Goal: Information Seeking & Learning: Find specific fact

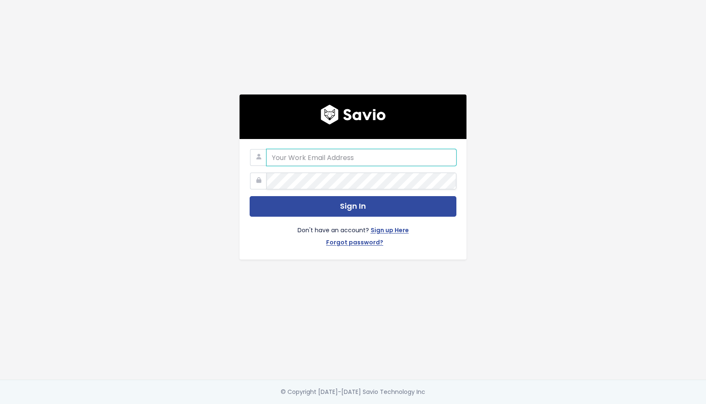
type input "support@survicate.com"
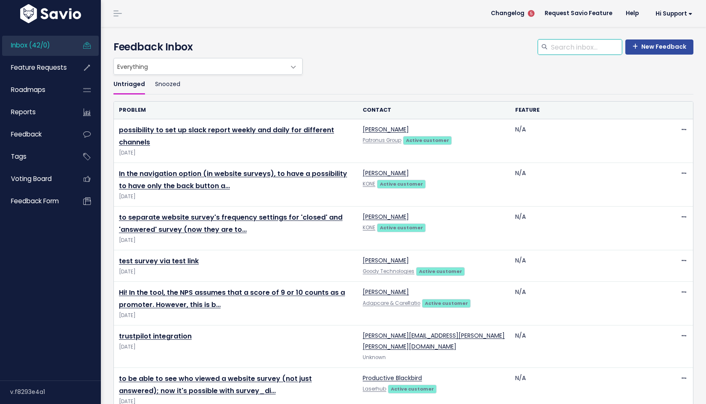
click at [569, 45] on input "search" at bounding box center [586, 47] width 72 height 15
type input "trustpilot"
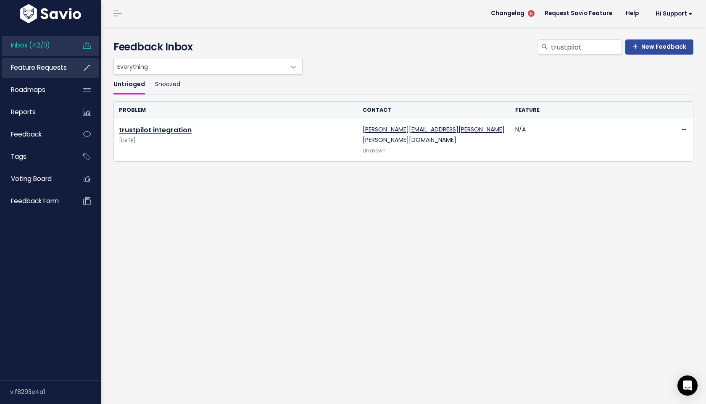
click at [55, 64] on span "Feature Requests" at bounding box center [39, 67] width 56 height 9
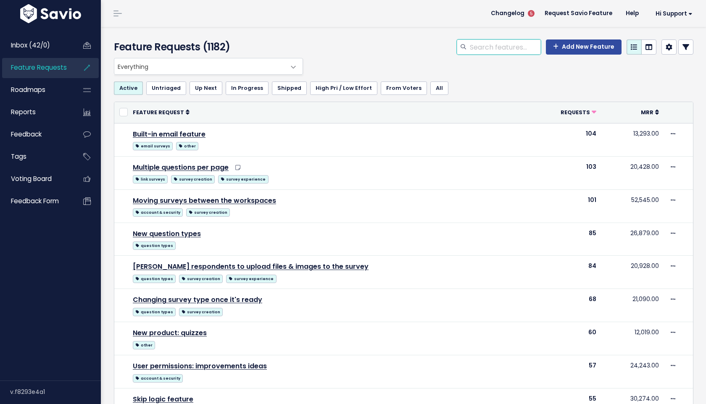
click at [507, 52] on input "search" at bounding box center [505, 47] width 72 height 15
type input "trustpilot"
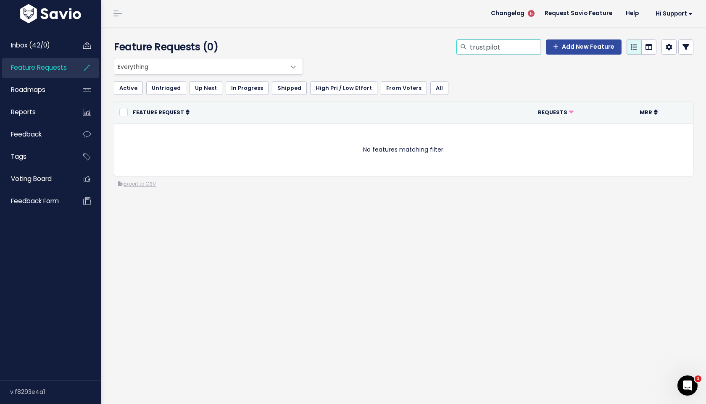
click at [506, 48] on input "trustpilot" at bounding box center [505, 47] width 72 height 15
type input "Trustpilot"
click at [493, 48] on input "Trustpilot" at bounding box center [505, 47] width 72 height 15
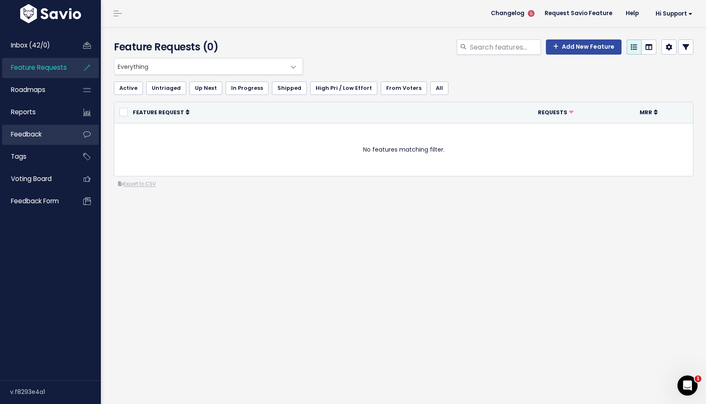
click at [53, 141] on link "Feedback" at bounding box center [36, 134] width 68 height 19
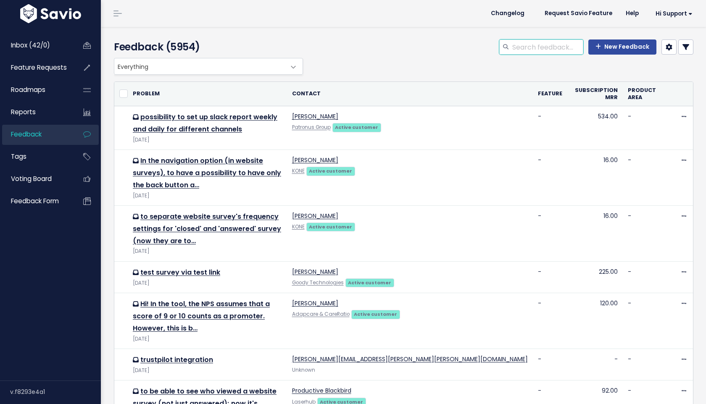
click at [519, 44] on input "search" at bounding box center [547, 47] width 72 height 15
type input "trustpilot"
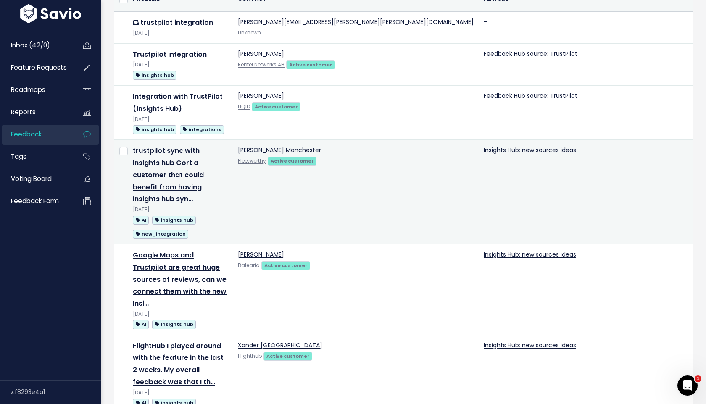
scroll to position [164, 0]
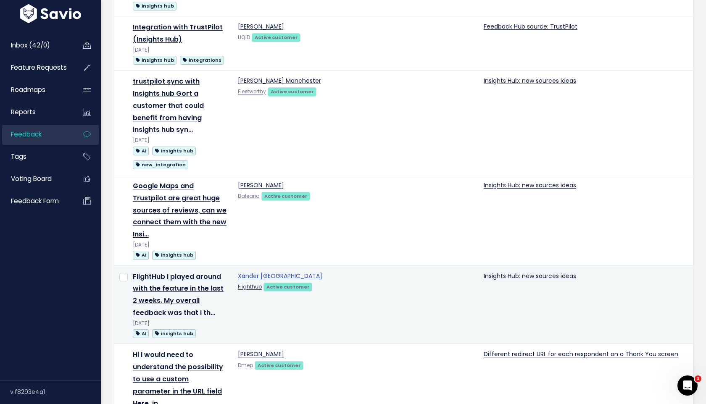
click at [298, 272] on link "Xander Boston" at bounding box center [280, 276] width 84 height 8
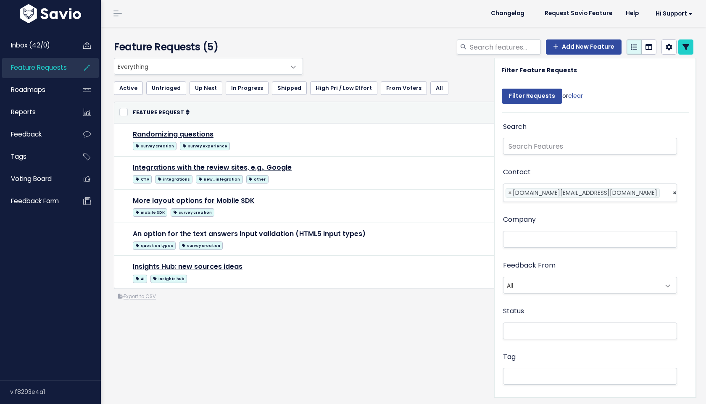
select select
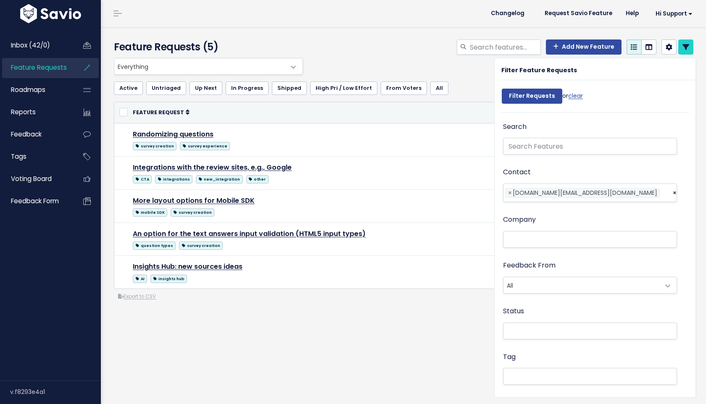
select select
drag, startPoint x: 609, startPoint y: 194, endPoint x: 522, endPoint y: 194, distance: 86.6
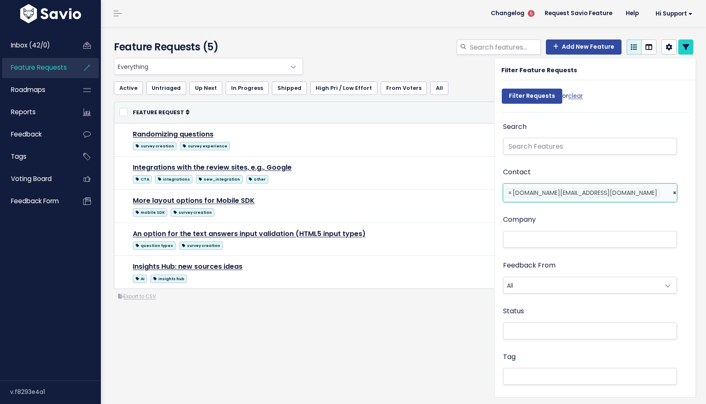
click at [522, 194] on ul "× × xander.boston@flighthub.com" at bounding box center [590, 193] width 173 height 18
click at [539, 192] on span "xander.boston@flighthub.com" at bounding box center [585, 193] width 145 height 8
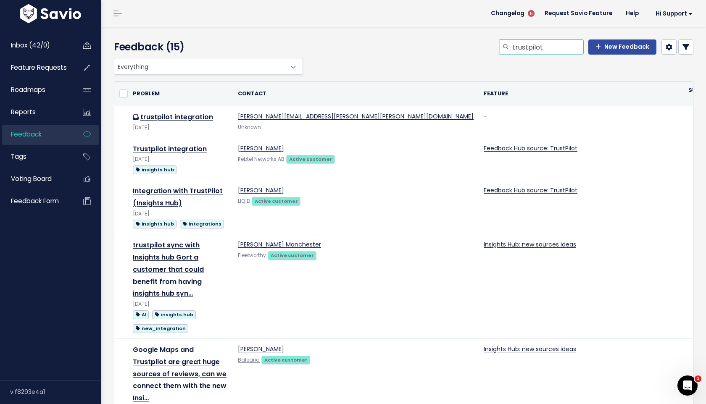
click at [555, 46] on input "trustpilot" at bounding box center [547, 47] width 72 height 15
type input "bestpass"
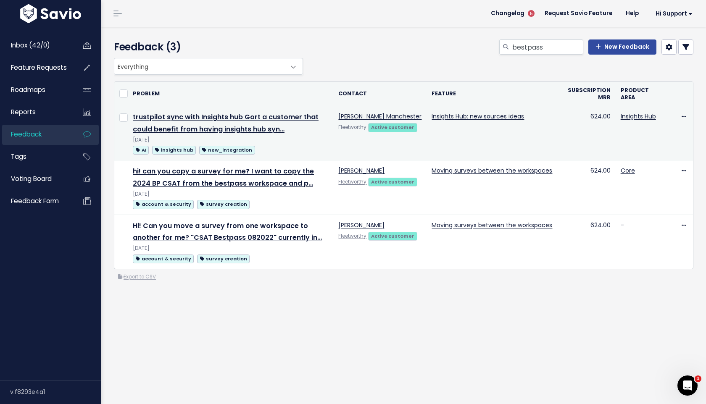
click at [333, 133] on td "trustpilot sync with Insights hub Gort a customer that could benefit from havin…" at bounding box center [231, 133] width 206 height 54
click at [374, 138] on td "[PERSON_NAME] Manchester Fleetworthy Active customer" at bounding box center [379, 133] width 93 height 54
click at [314, 118] on link "trustpilot sync with Insights hub Gort a customer that could benefit from havin…" at bounding box center [226, 123] width 186 height 22
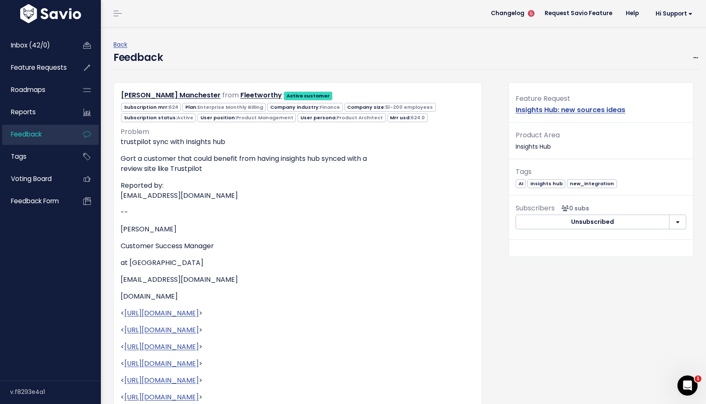
click at [166, 195] on p "Reported by: RManchester@bestpass.com" at bounding box center [298, 191] width 354 height 20
copy div "RManchester@bestpass.com"
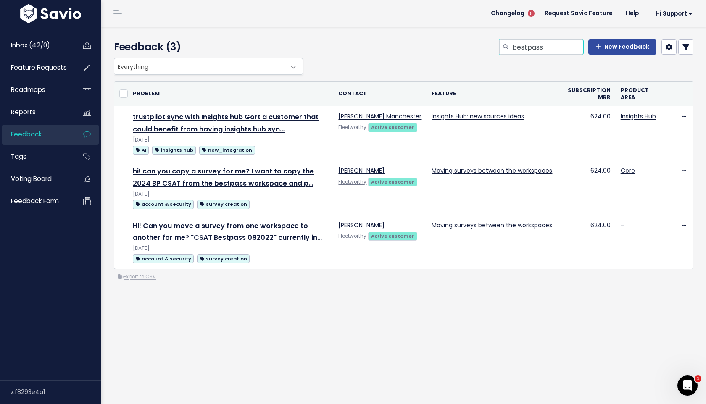
click at [531, 42] on input "bestpass" at bounding box center [547, 47] width 72 height 15
paste input "Pimlico Plumber"
type input "Pimlico Plumbers"
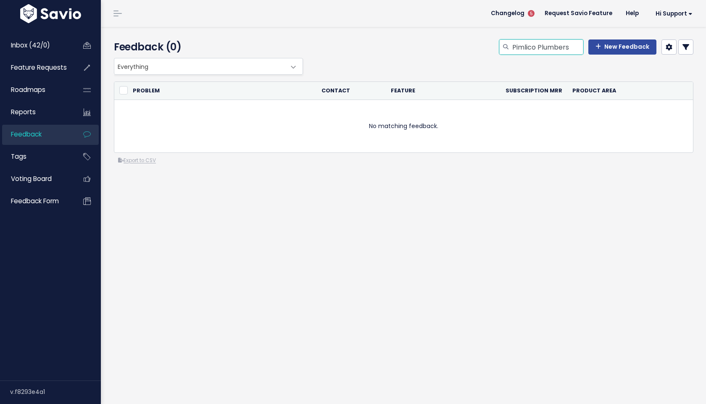
click at [539, 44] on input "Pimlico Plumbers" at bounding box center [547, 47] width 72 height 15
type input "PimlicoPlumbers"
drag, startPoint x: 540, startPoint y: 48, endPoint x: 485, endPoint y: 48, distance: 55.9
click at [485, 48] on div "PimlicoPlumbers New Feedback" at bounding box center [502, 49] width 395 height 18
type input "plumbers"
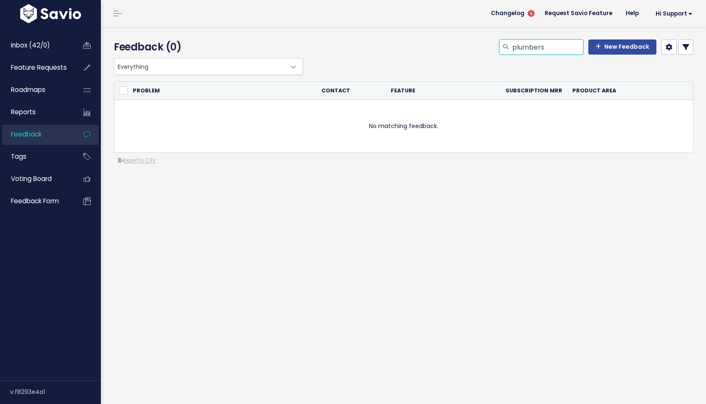
click at [556, 49] on input "plumbers" at bounding box center [547, 47] width 72 height 15
type input "trustpilot"
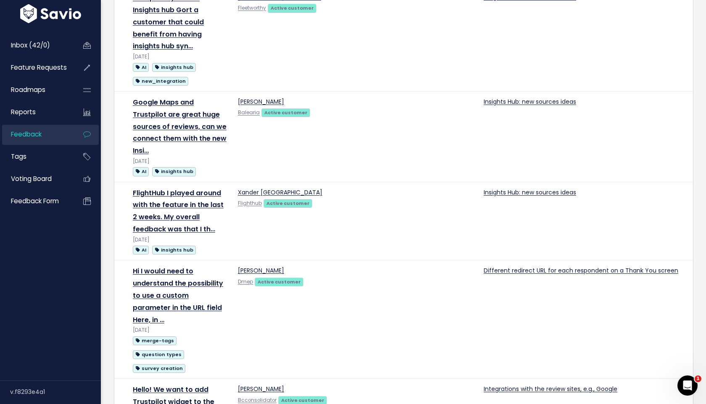
scroll to position [248, 0]
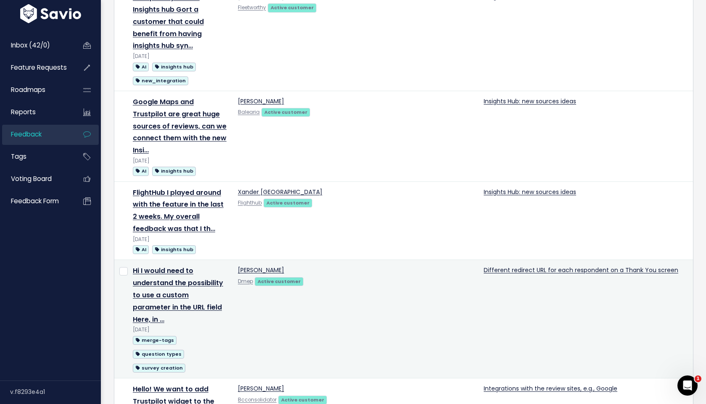
click at [233, 260] on td "Hi I would need to understand the possibility to use a custom parameter in the …" at bounding box center [180, 319] width 105 height 119
click at [223, 266] on link "Hi I would need to understand the possibility to use a custom parameter in the …" at bounding box center [178, 295] width 90 height 58
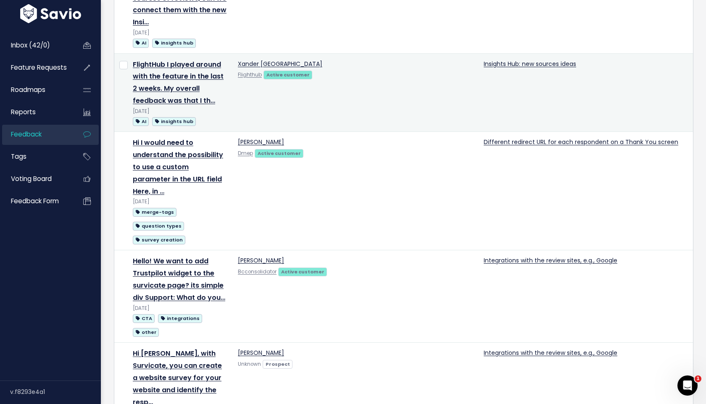
scroll to position [377, 0]
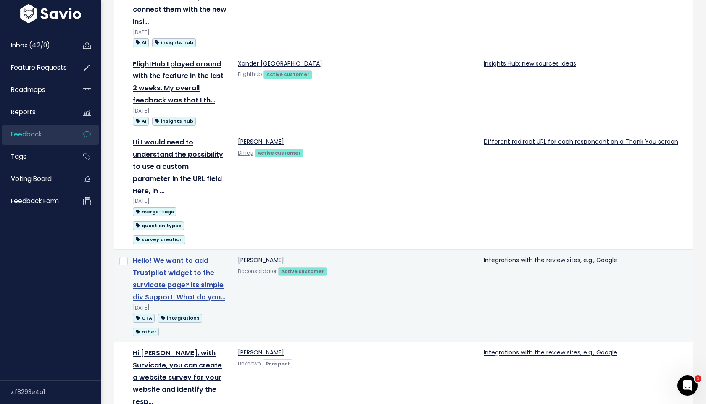
click at [225, 256] on link "Hello! We want to add Trustpilot widget to the survicate page? its simple div S…" at bounding box center [179, 279] width 92 height 46
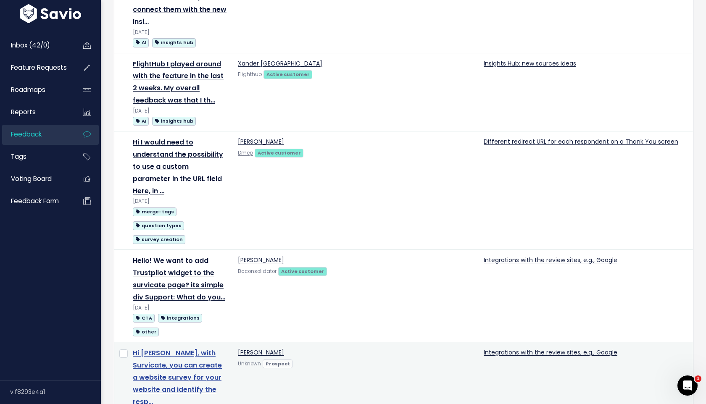
click at [222, 348] on link "Hi [PERSON_NAME], with Survicate, you can create a website survey for your webs…" at bounding box center [177, 377] width 89 height 58
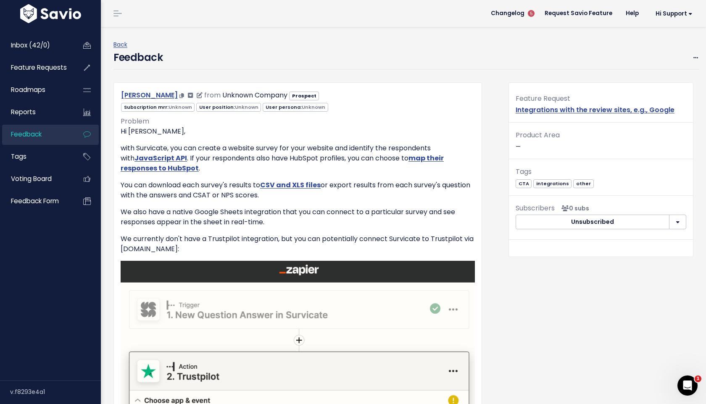
click at [150, 95] on link "[PERSON_NAME]" at bounding box center [149, 95] width 57 height 10
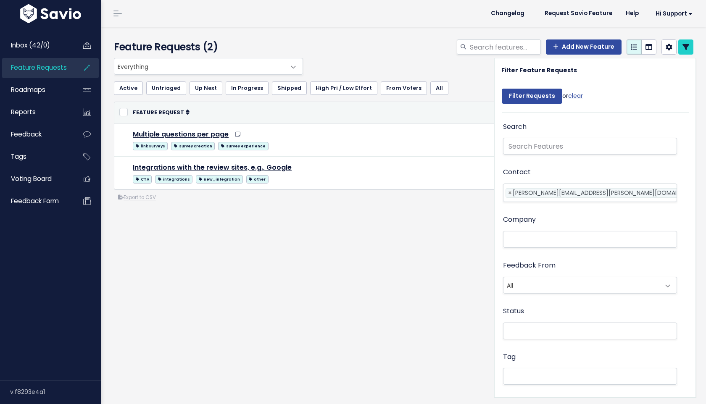
select select
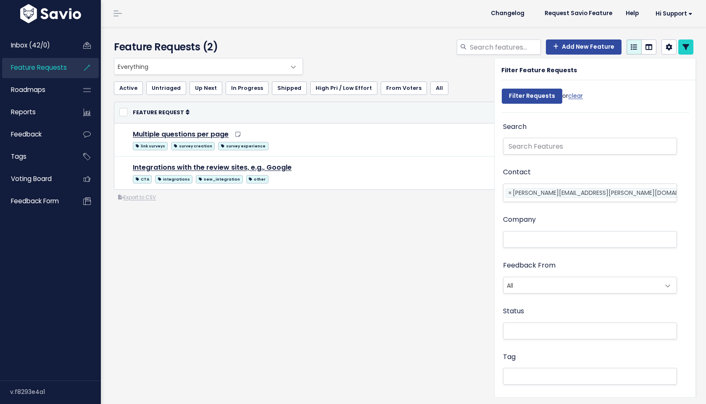
select select
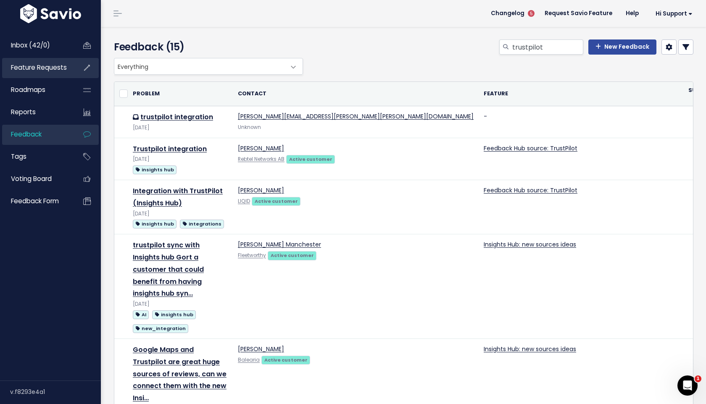
click at [61, 67] on span "Feature Requests" at bounding box center [39, 67] width 56 height 9
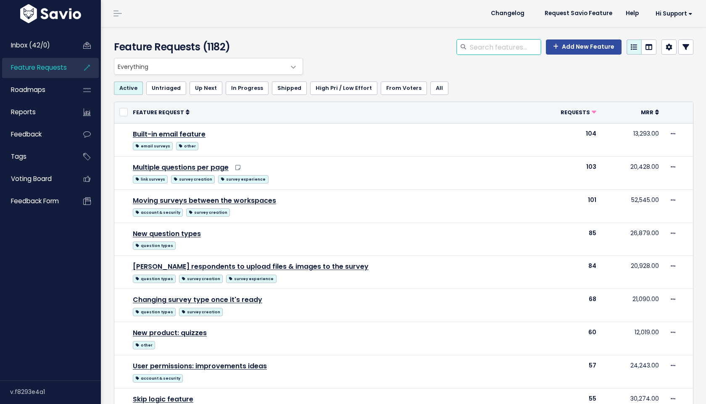
click at [496, 46] on input "search" at bounding box center [505, 47] width 72 height 15
type input "Trustpilot"
